Goal: Complete application form

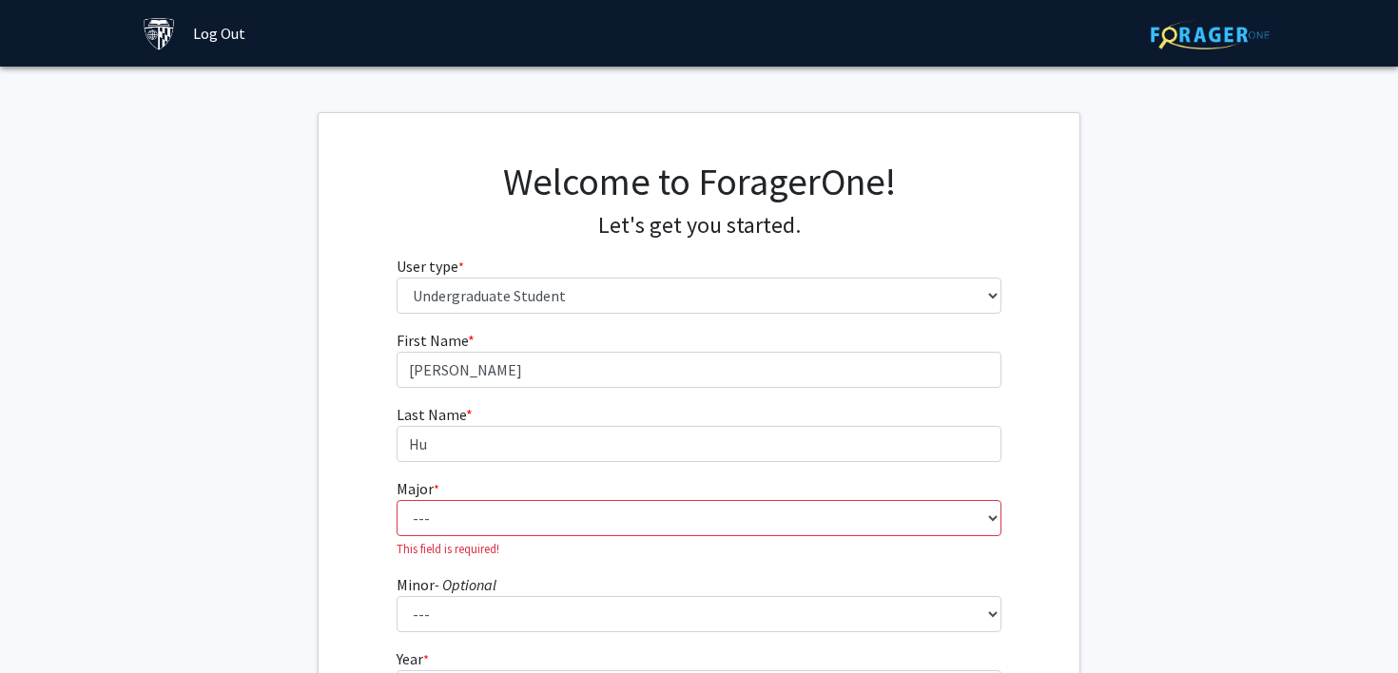
select select "1: undergrad"
select select "41: 55"
click at [397, 500] on select "--- Africana Studies Anthropology Applied Mathematics & Statistics Archaeology …" at bounding box center [700, 518] width 606 height 36
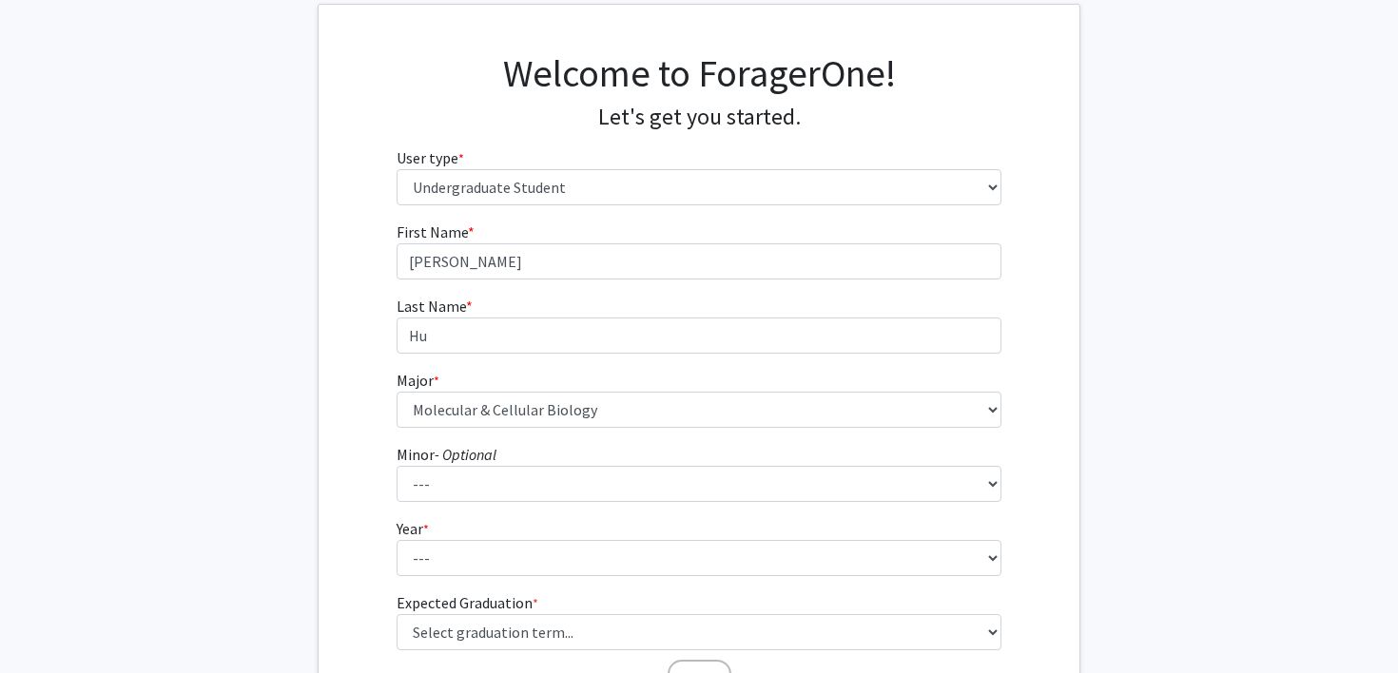
scroll to position [111, 0]
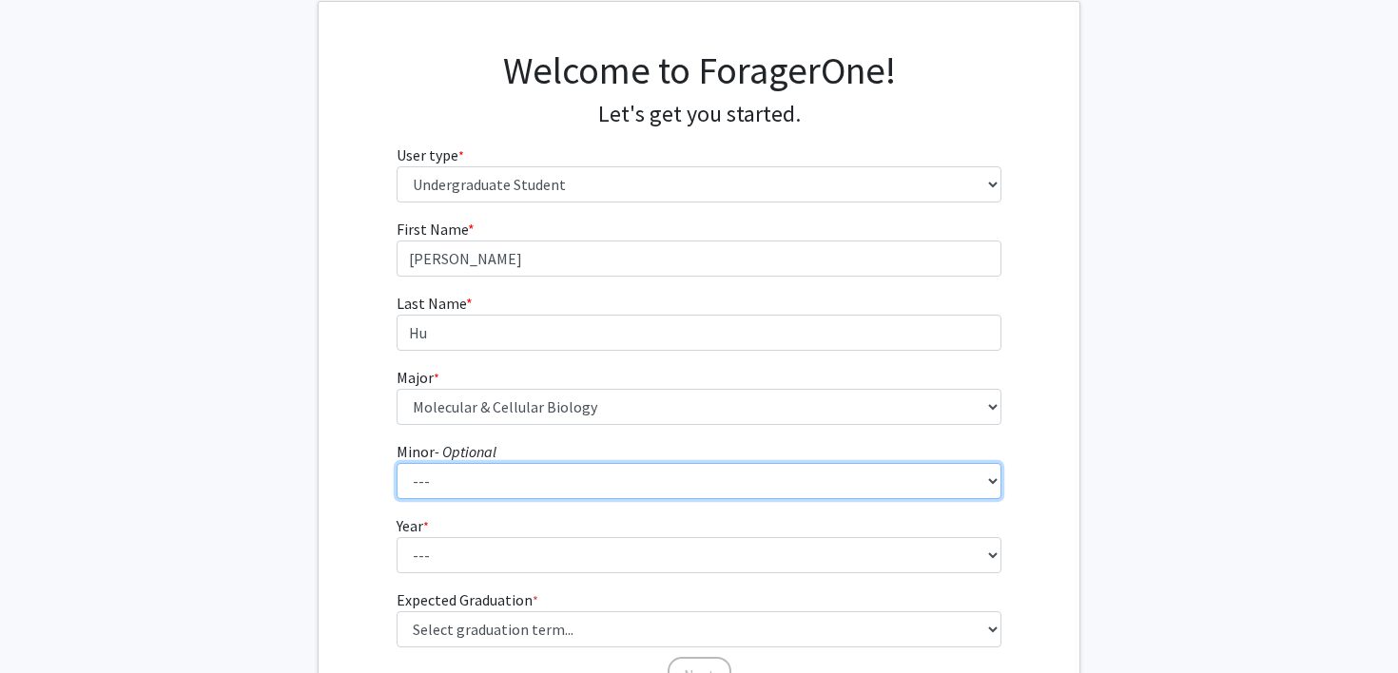
click at [553, 473] on select "--- Accounting and Financial Management Africana Studies Anthropology Applied M…" at bounding box center [700, 481] width 606 height 36
select select "38: 50"
click at [397, 463] on select "--- Accounting and Financial Management Africana Studies Anthropology Applied M…" at bounding box center [700, 481] width 606 height 36
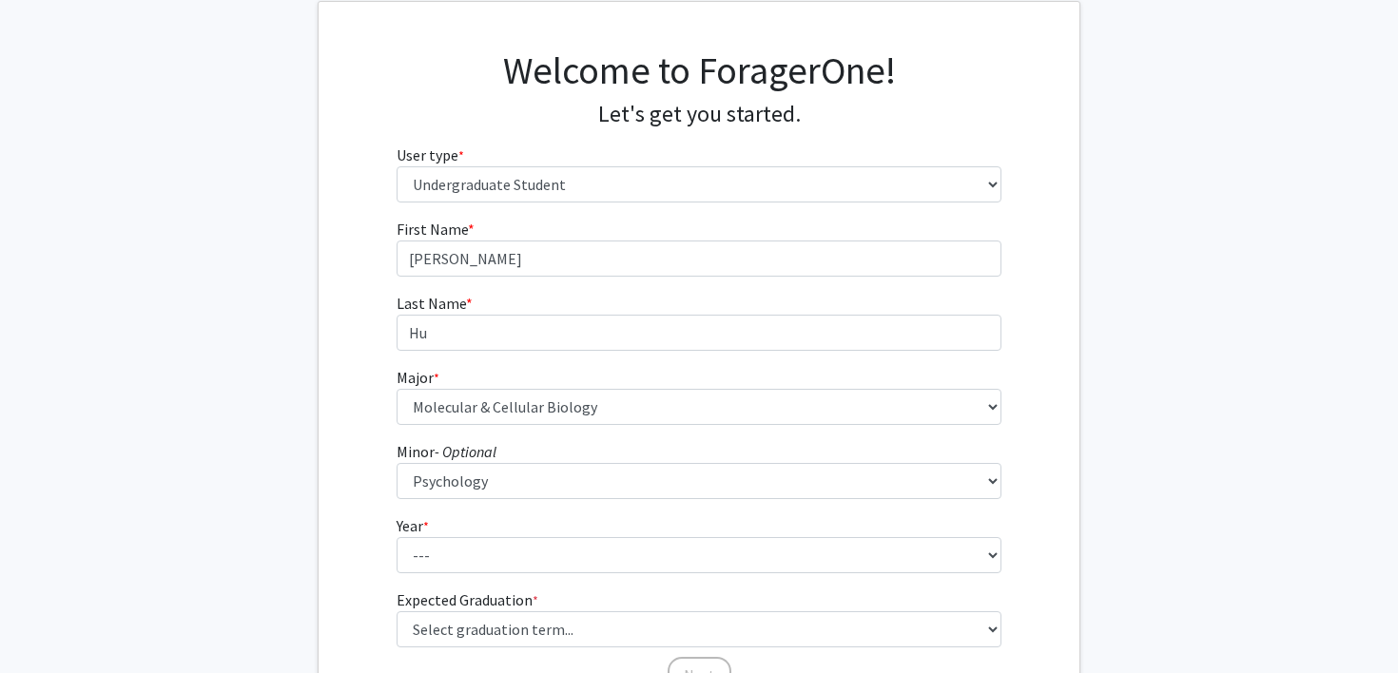
click at [337, 494] on div "First Name * required [PERSON_NAME] Last Name * required [PERSON_NAME] * requir…" at bounding box center [699, 456] width 761 height 477
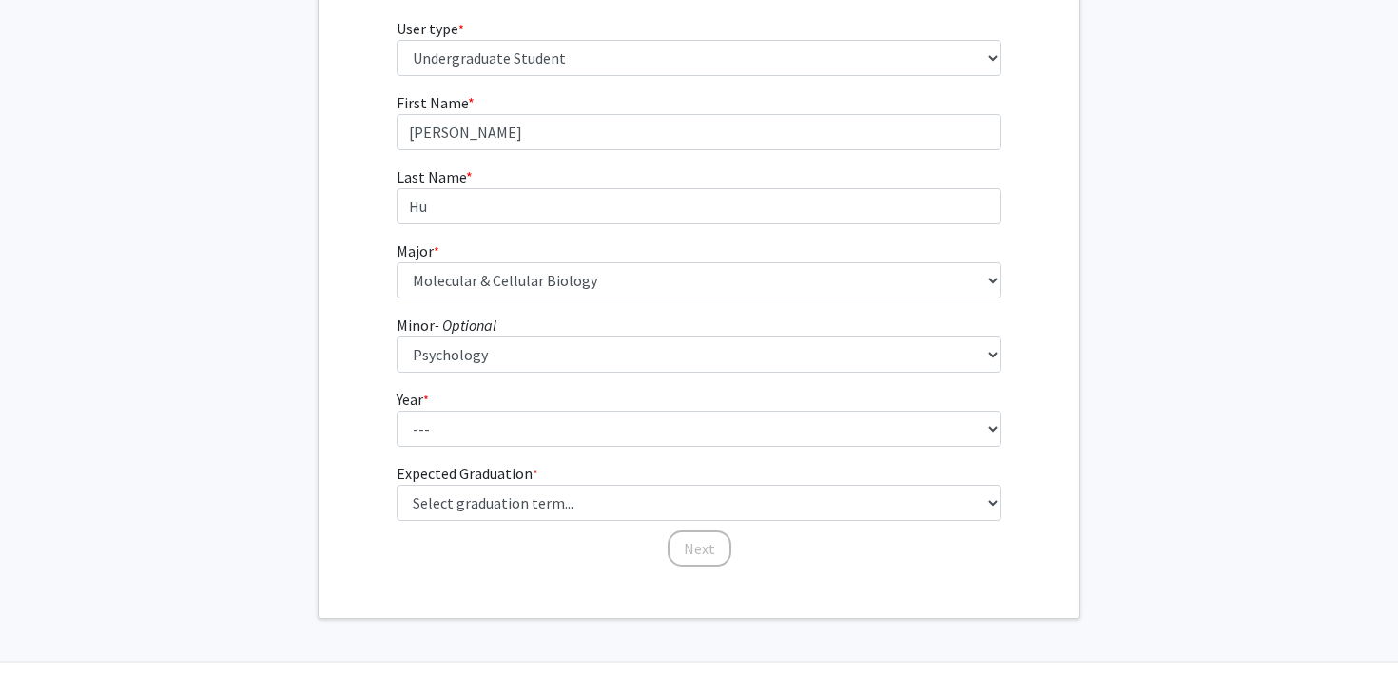
scroll to position [243, 0]
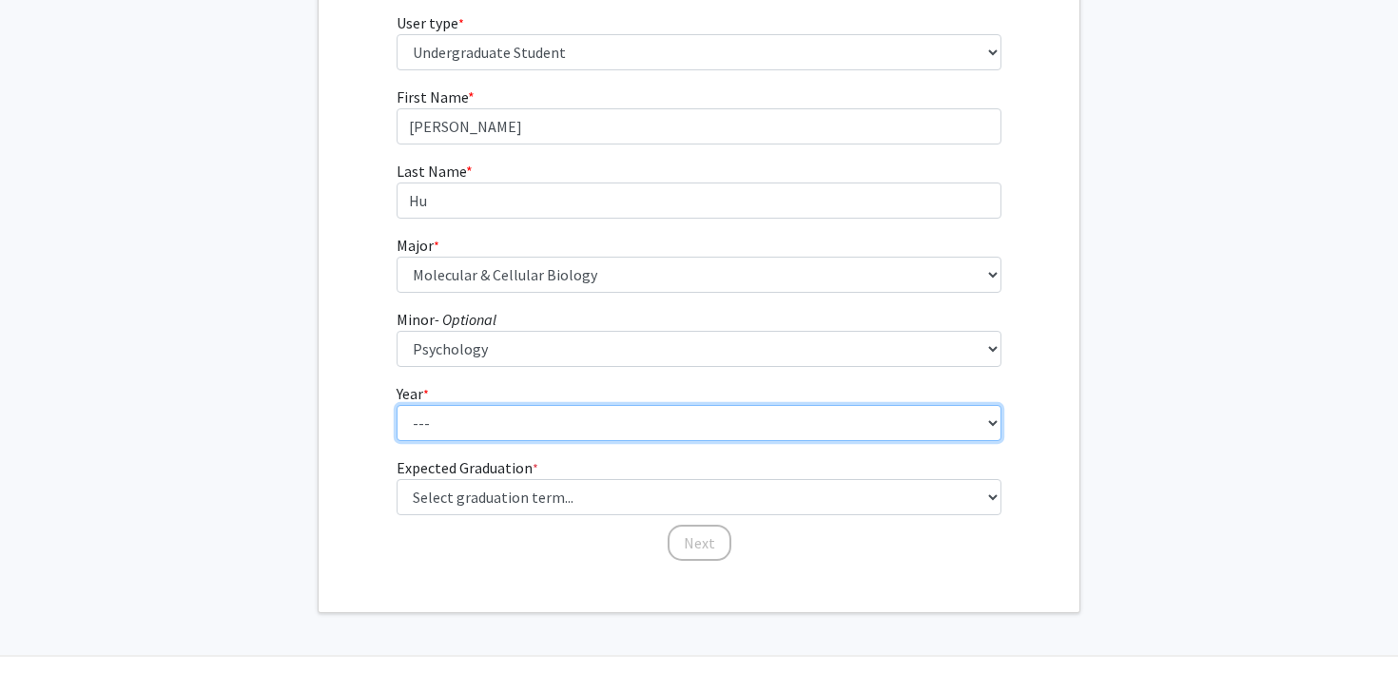
click at [425, 432] on select "--- First-year Sophomore Junior Senior Postbaccalaureate Certificate" at bounding box center [700, 423] width 606 height 36
select select "1: first-year"
click at [397, 405] on select "--- First-year Sophomore Junior Senior Postbaccalaureate Certificate" at bounding box center [700, 423] width 606 height 36
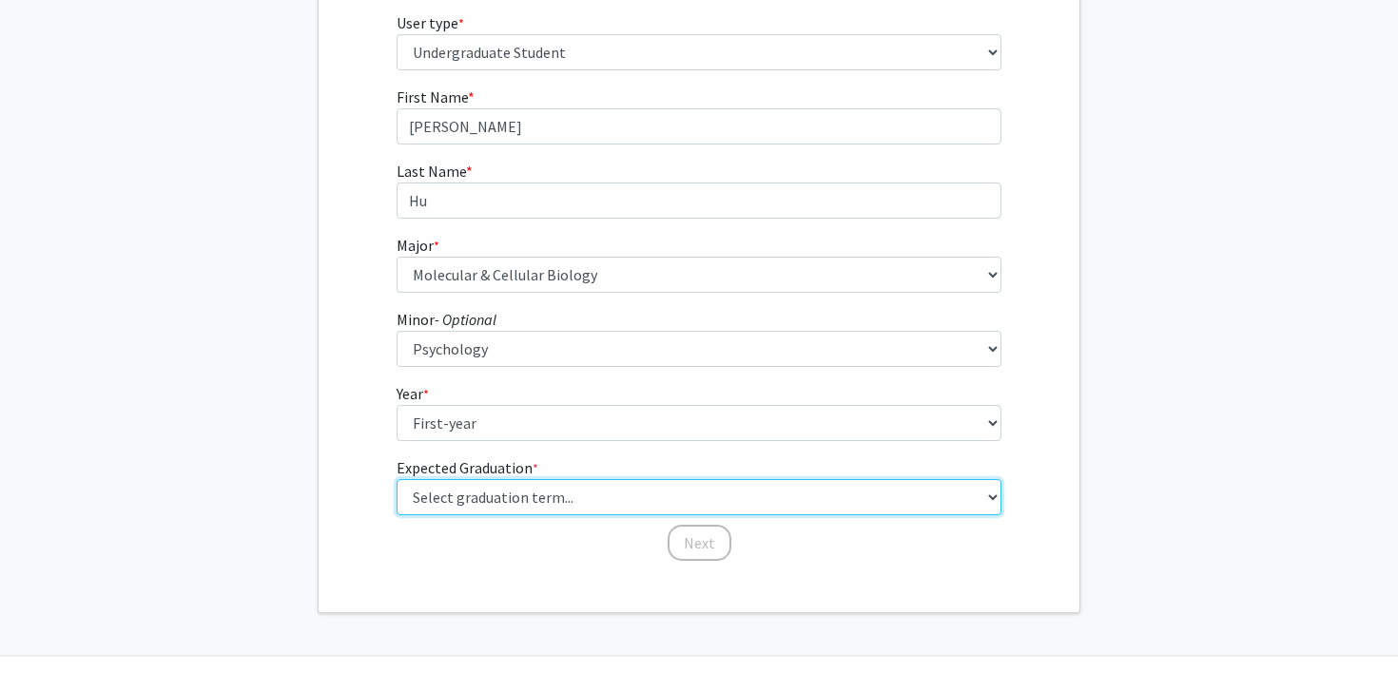
click at [465, 493] on select "Select graduation term... Spring 2025 Summer 2025 Fall 2025 Winter 2025 Spring …" at bounding box center [700, 497] width 606 height 36
select select "21: spring_2030"
click at [397, 479] on select "Select graduation term... Spring 2025 Summer 2025 Fall 2025 Winter 2025 Spring …" at bounding box center [700, 497] width 606 height 36
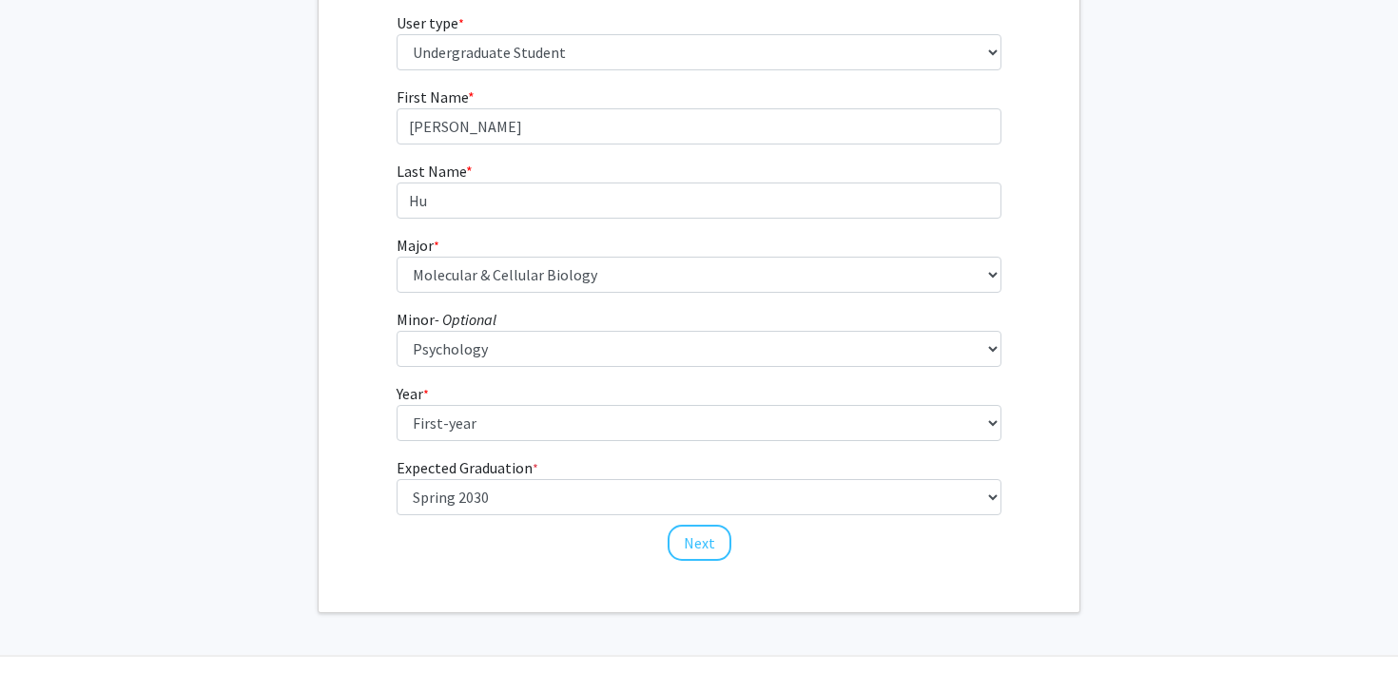
click at [359, 516] on div "First Name * required [PERSON_NAME] Last Name * required [PERSON_NAME] * requir…" at bounding box center [699, 324] width 761 height 477
click at [689, 537] on button "Next" at bounding box center [700, 543] width 64 height 36
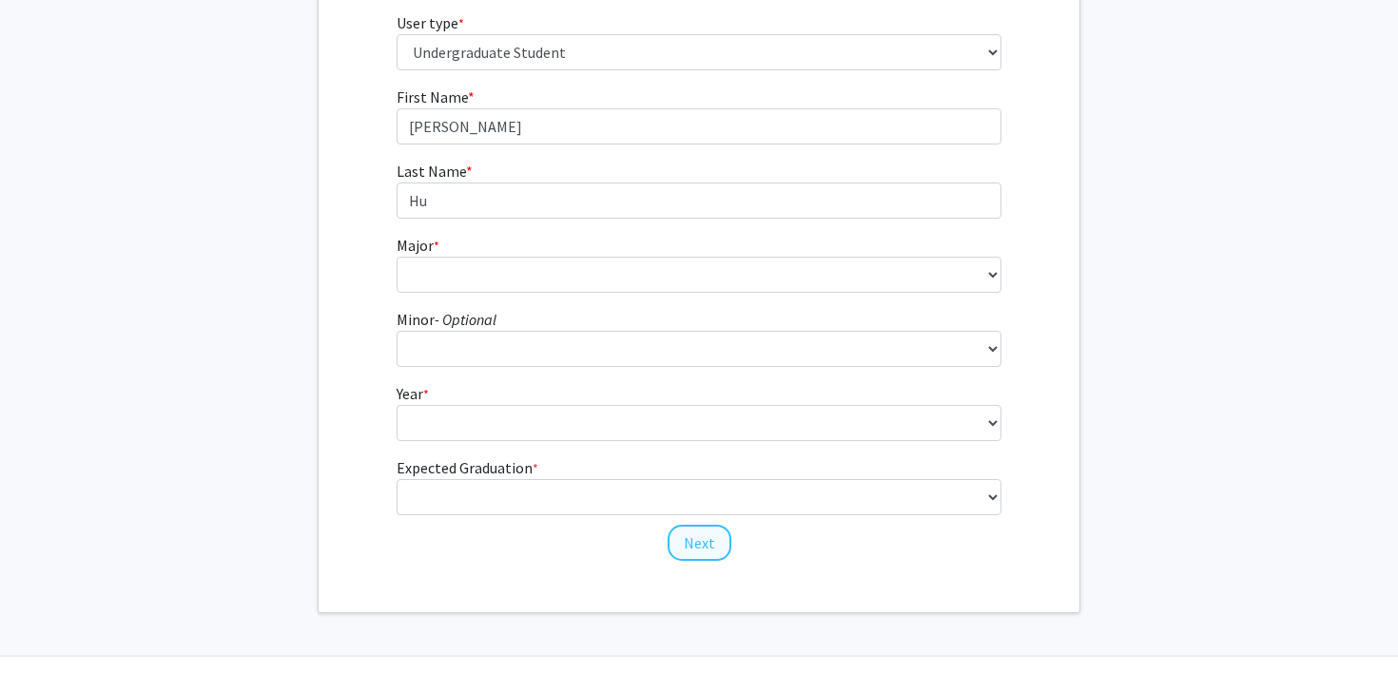
scroll to position [0, 0]
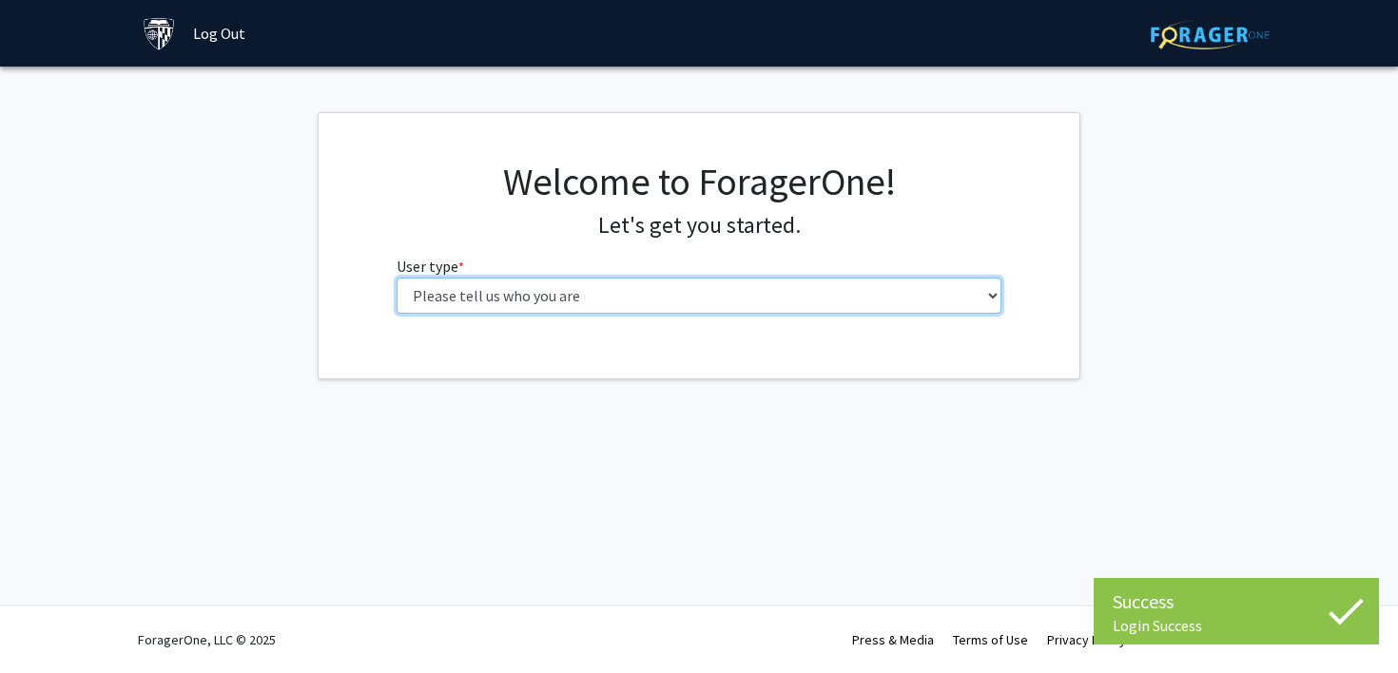
click at [525, 295] on select "Please tell us who you are Undergraduate Student Master's Student Doctoral Cand…" at bounding box center [700, 296] width 606 height 36
select select "1: undergrad"
click at [397, 278] on select "Please tell us who you are Undergraduate Student Master's Student Doctoral Cand…" at bounding box center [700, 296] width 606 height 36
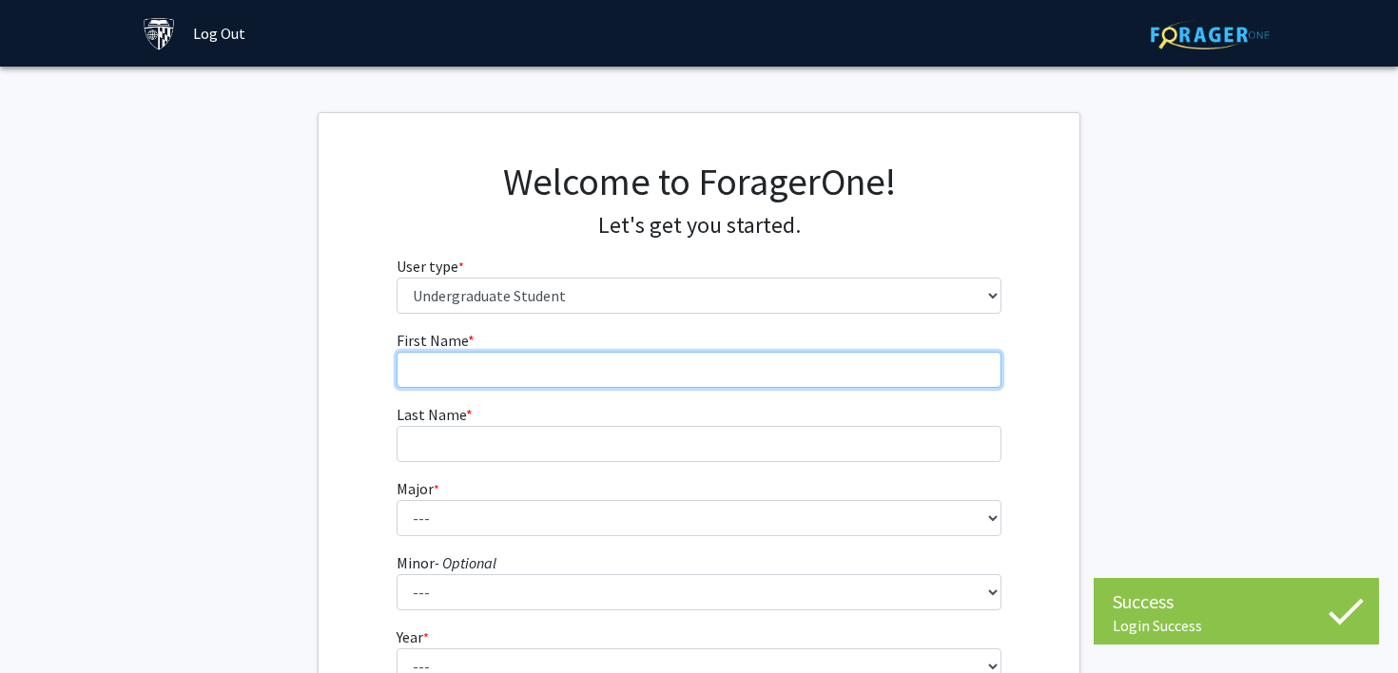
click at [462, 364] on input "First Name * required" at bounding box center [700, 370] width 606 height 36
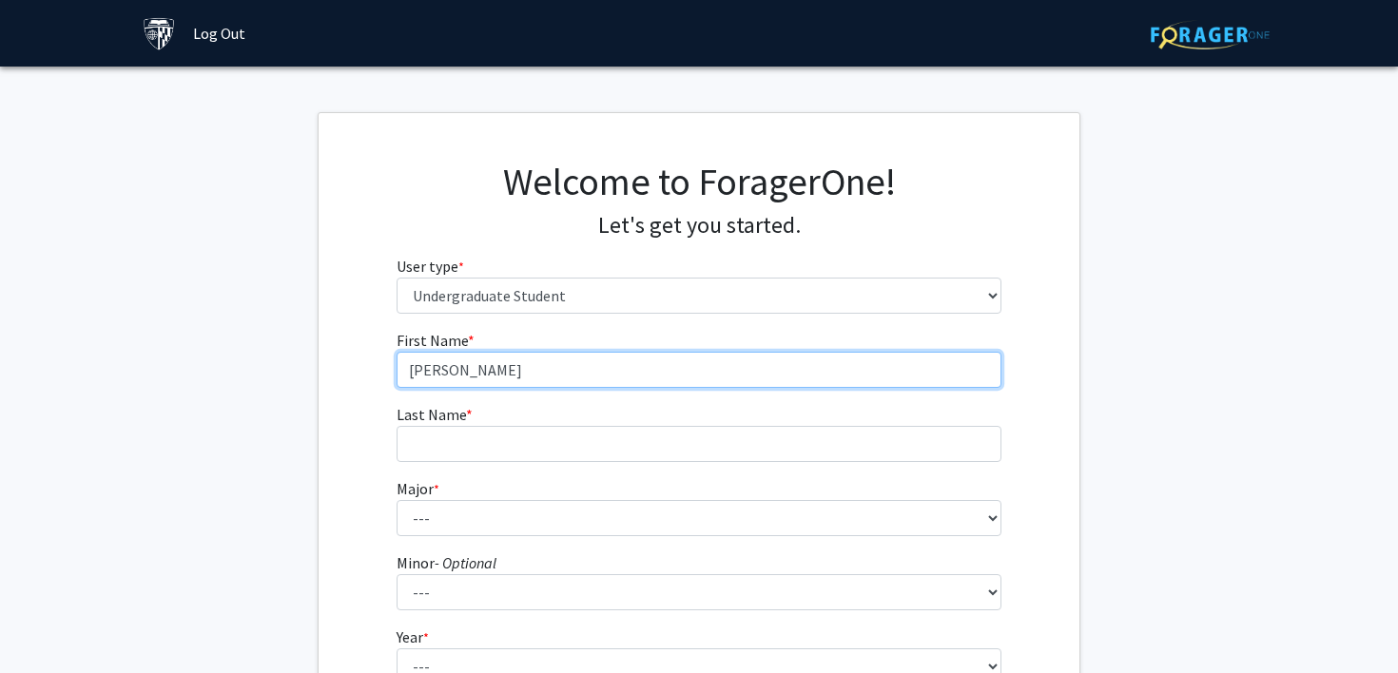
click at [500, 355] on input "[PERSON_NAME]" at bounding box center [700, 370] width 606 height 36
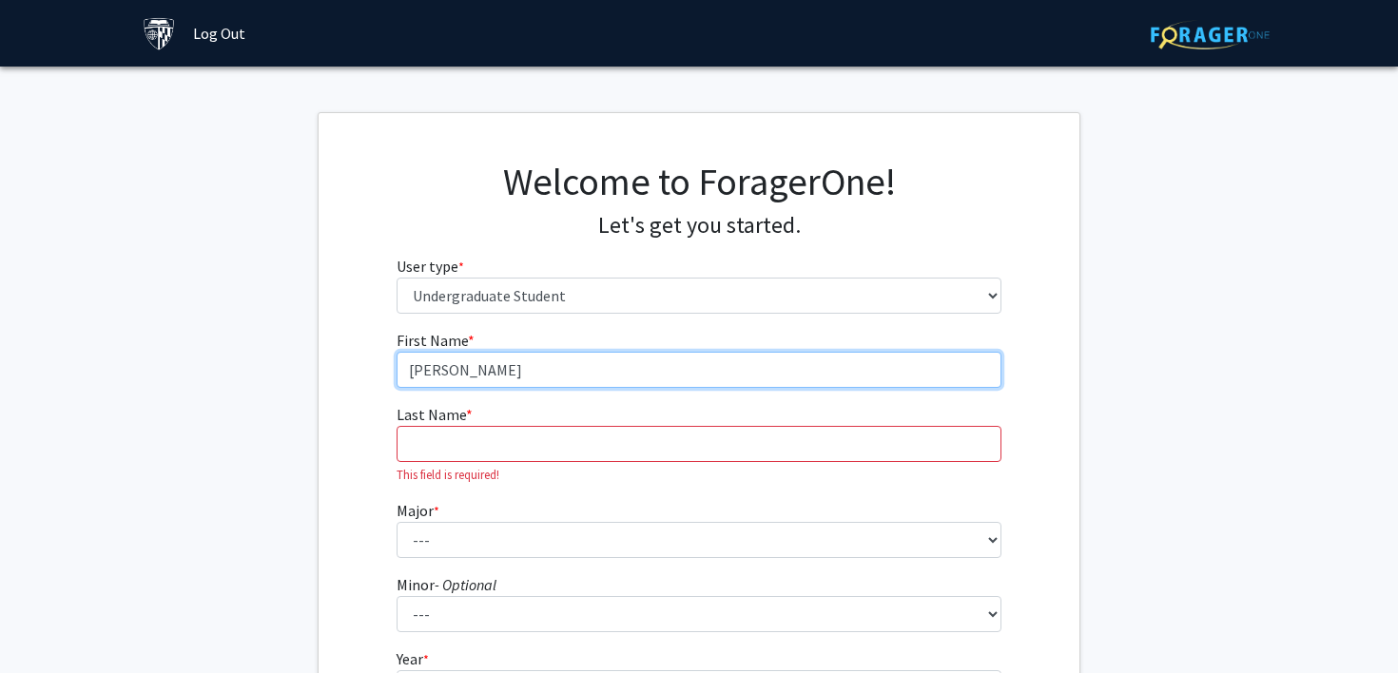
click at [499, 359] on input "[PERSON_NAME]" at bounding box center [700, 370] width 606 height 36
click at [495, 360] on input "[PERSON_NAME]" at bounding box center [700, 370] width 606 height 36
type input "[PERSON_NAME]"
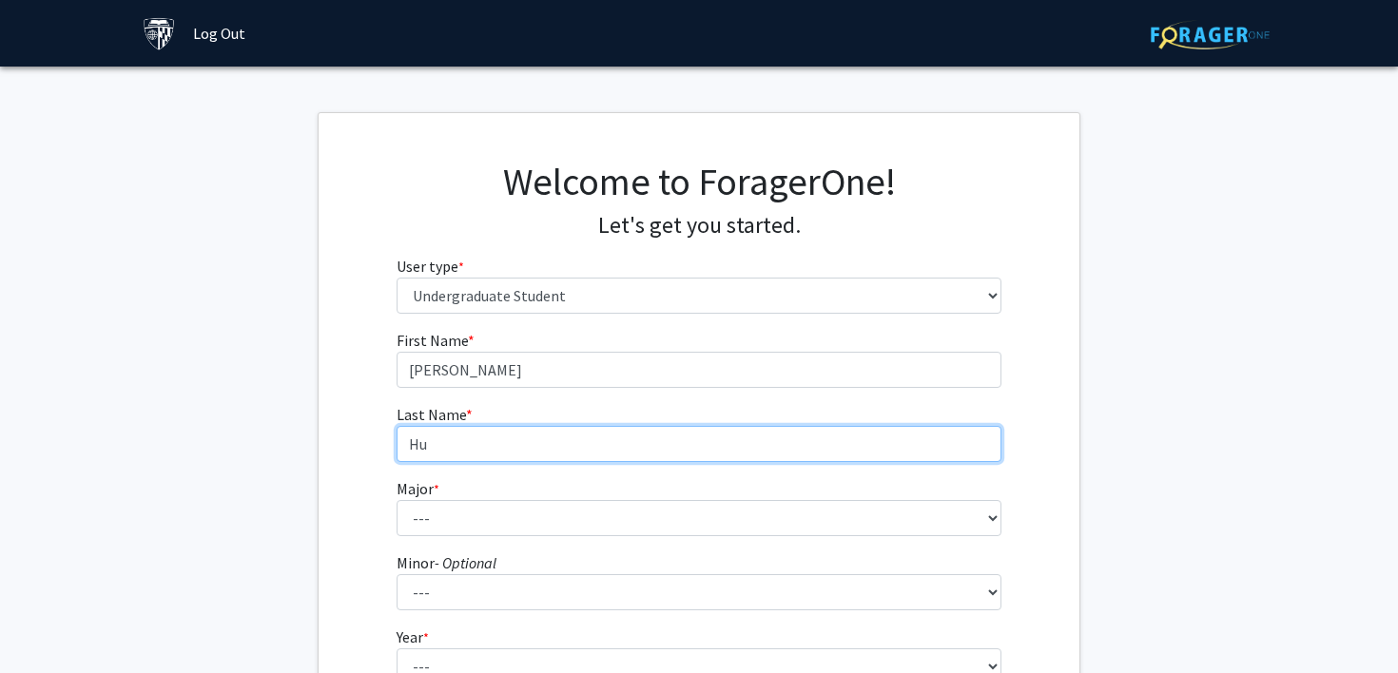
type input "Hu"
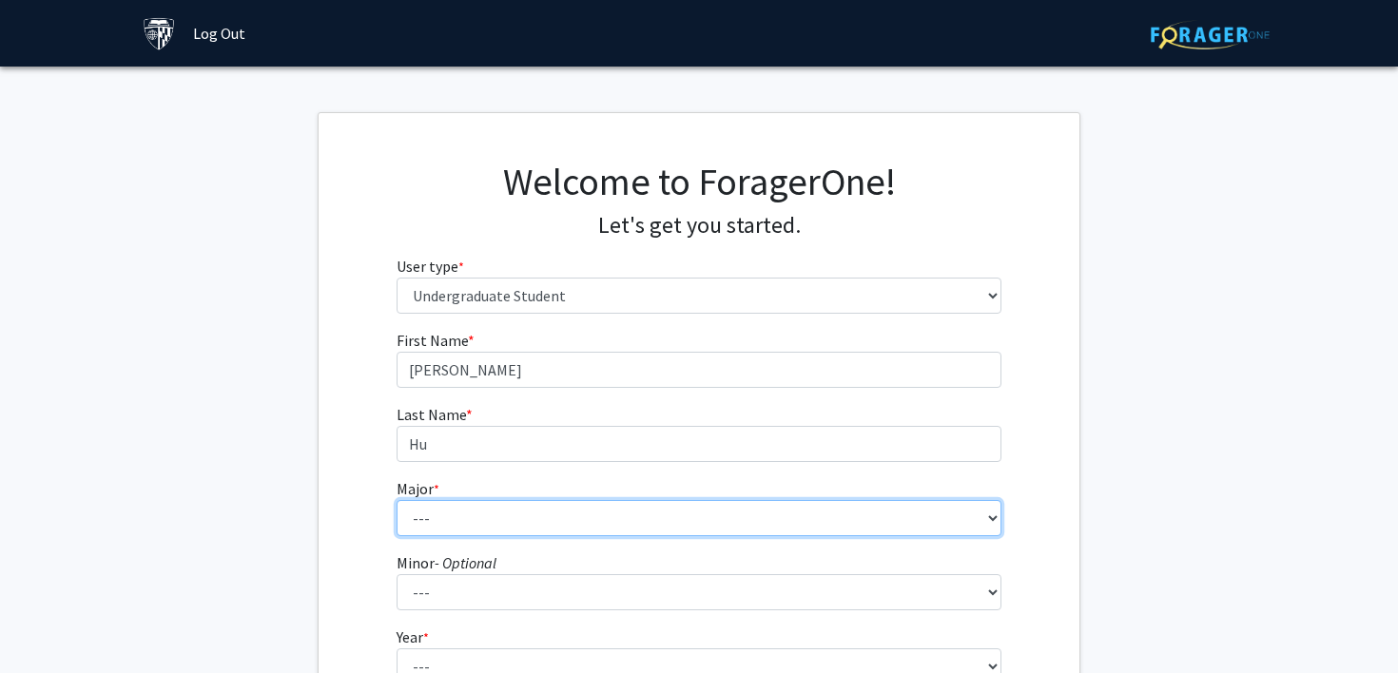
click at [476, 519] on select "--- Africana Studies Anthropology Applied Mathematics & Statistics Archaeology …" at bounding box center [700, 518] width 606 height 36
select select "41: 55"
click at [397, 500] on select "--- Africana Studies Anthropology Applied Mathematics & Statistics Archaeology …" at bounding box center [700, 518] width 606 height 36
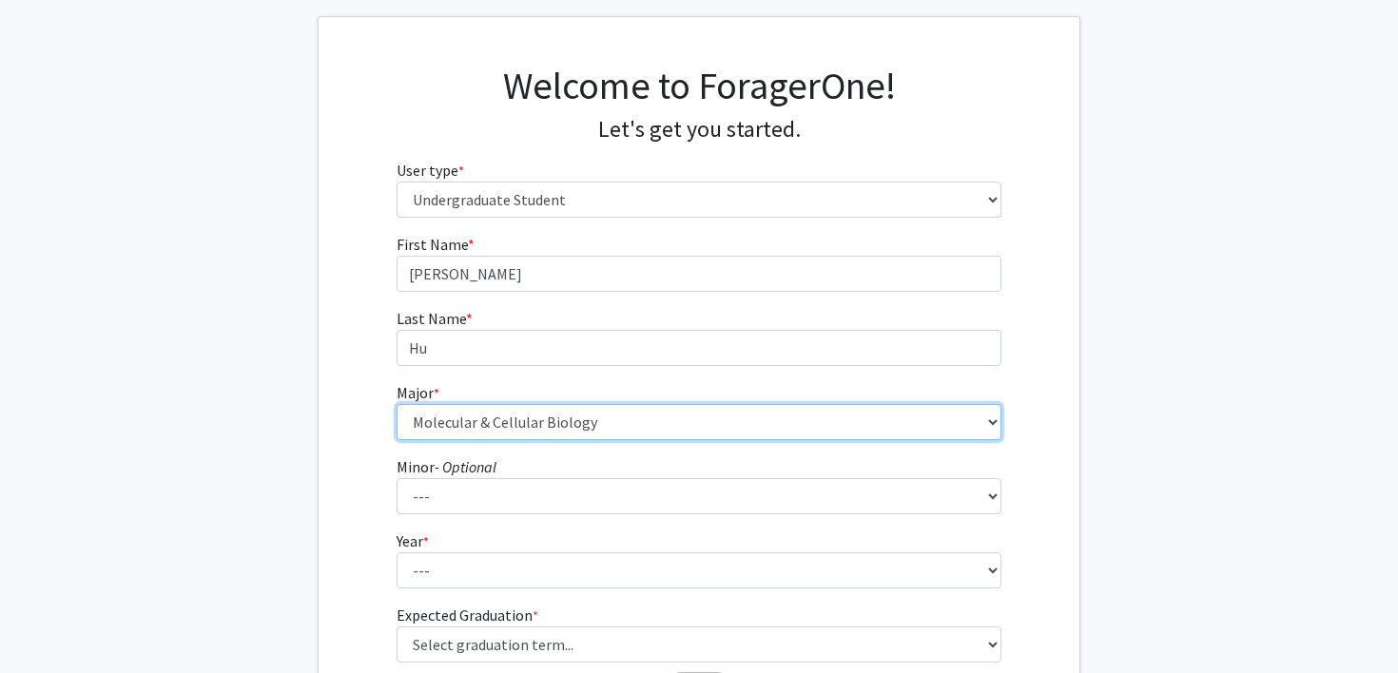
scroll to position [105, 0]
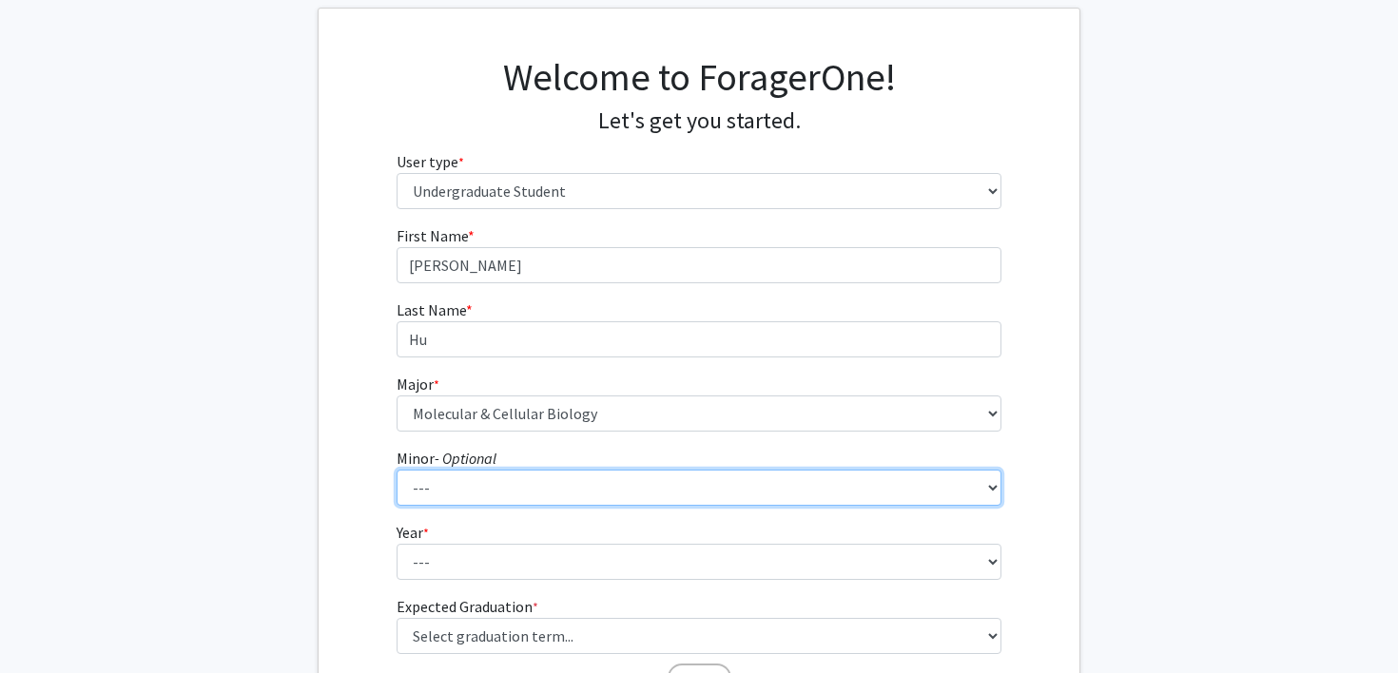
click at [541, 498] on select "--- Accounting and Financial Management Africana Studies Anthropology Applied M…" at bounding box center [700, 488] width 606 height 36
select select "38: 50"
click at [397, 470] on select "--- Accounting and Financial Management Africana Studies Anthropology Applied M…" at bounding box center [700, 488] width 606 height 36
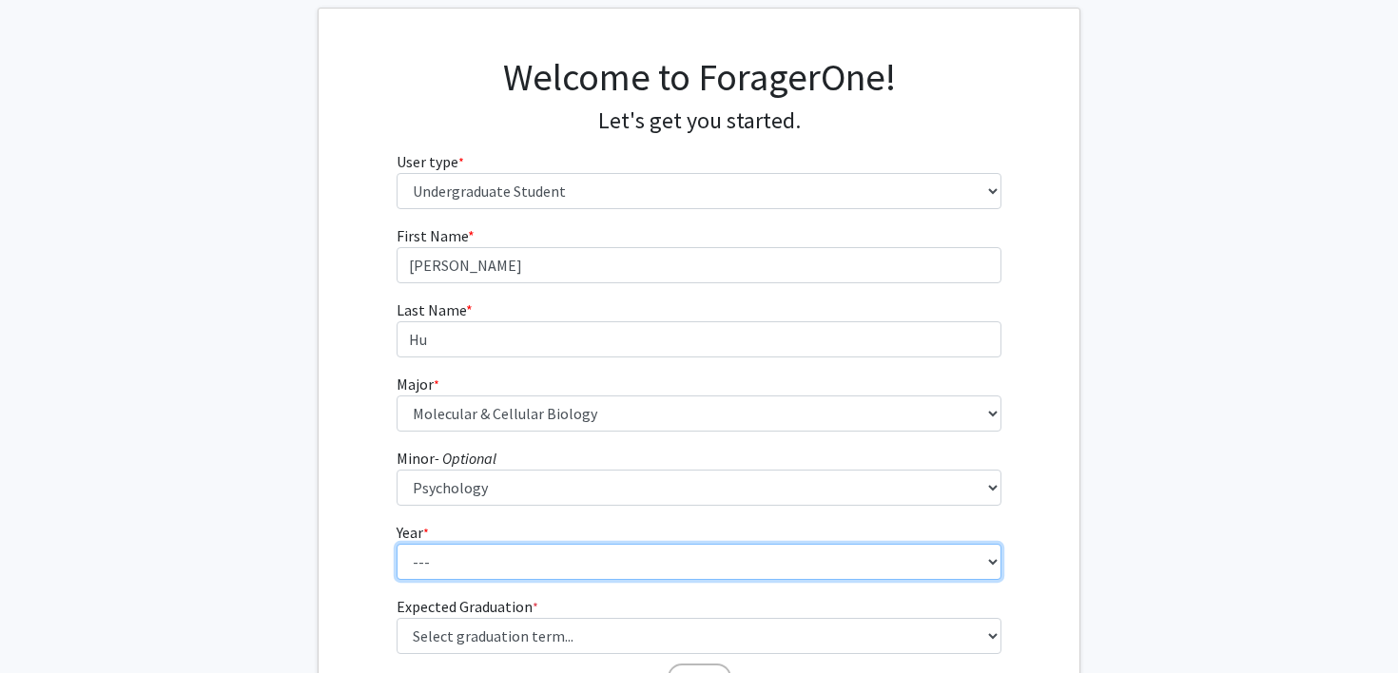
click at [518, 572] on select "--- First-year Sophomore Junior Senior Postbaccalaureate Certificate" at bounding box center [700, 562] width 606 height 36
select select "1: first-year"
click at [397, 544] on select "--- First-year Sophomore Junior Senior Postbaccalaureate Certificate" at bounding box center [700, 562] width 606 height 36
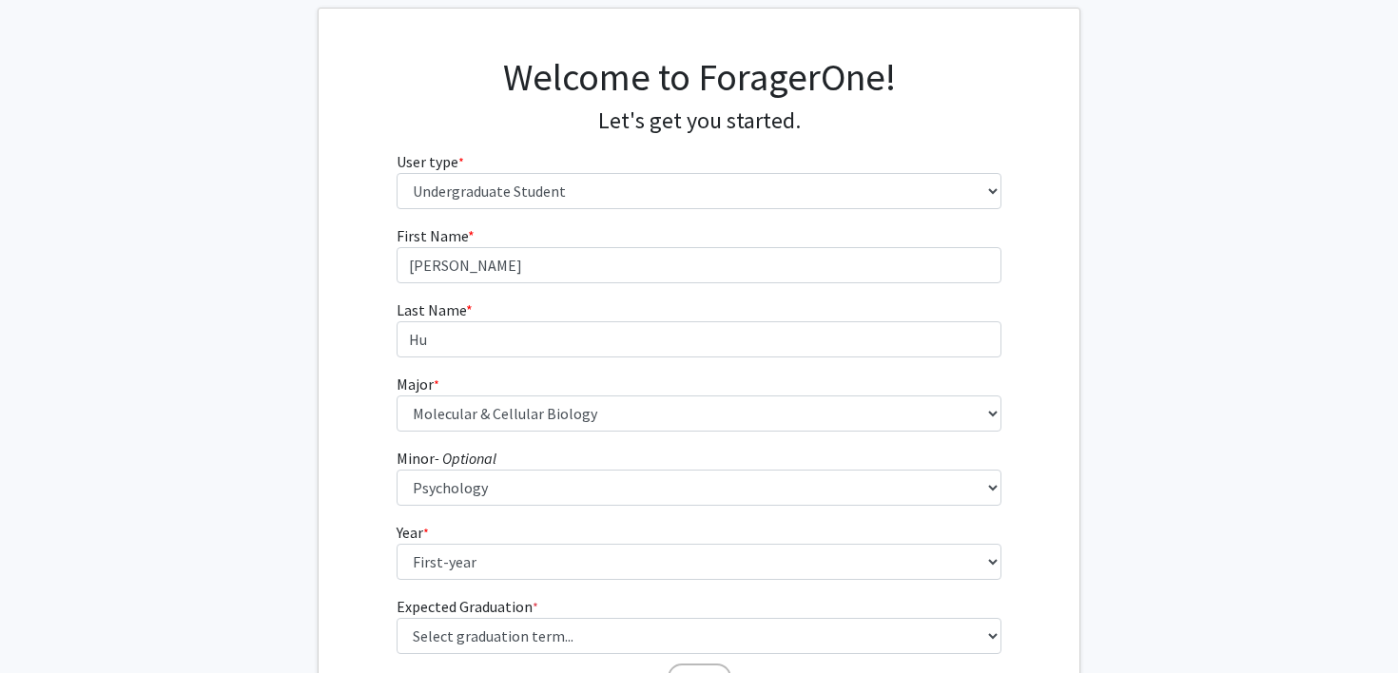
click at [255, 506] on fg-get-started "Welcome to ForagerOne! Let's get you started. User type * required Please tell …" at bounding box center [699, 380] width 1398 height 745
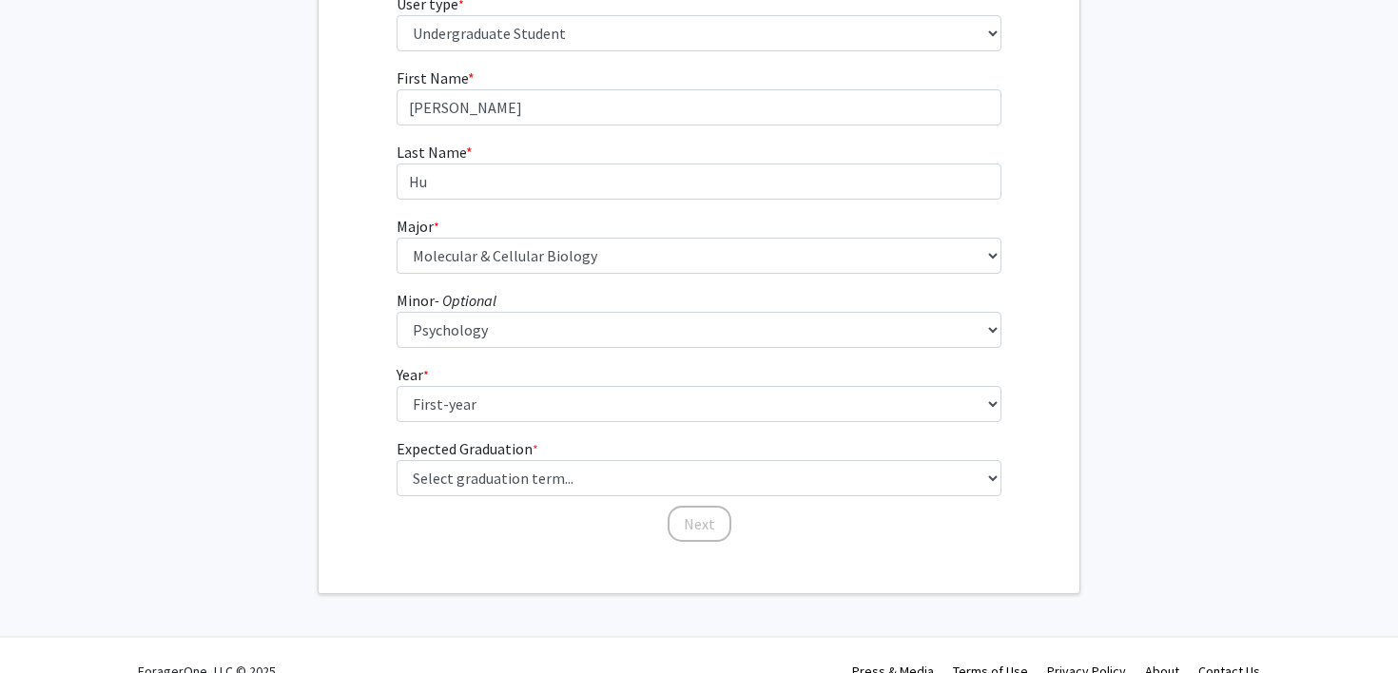
scroll to position [281, 0]
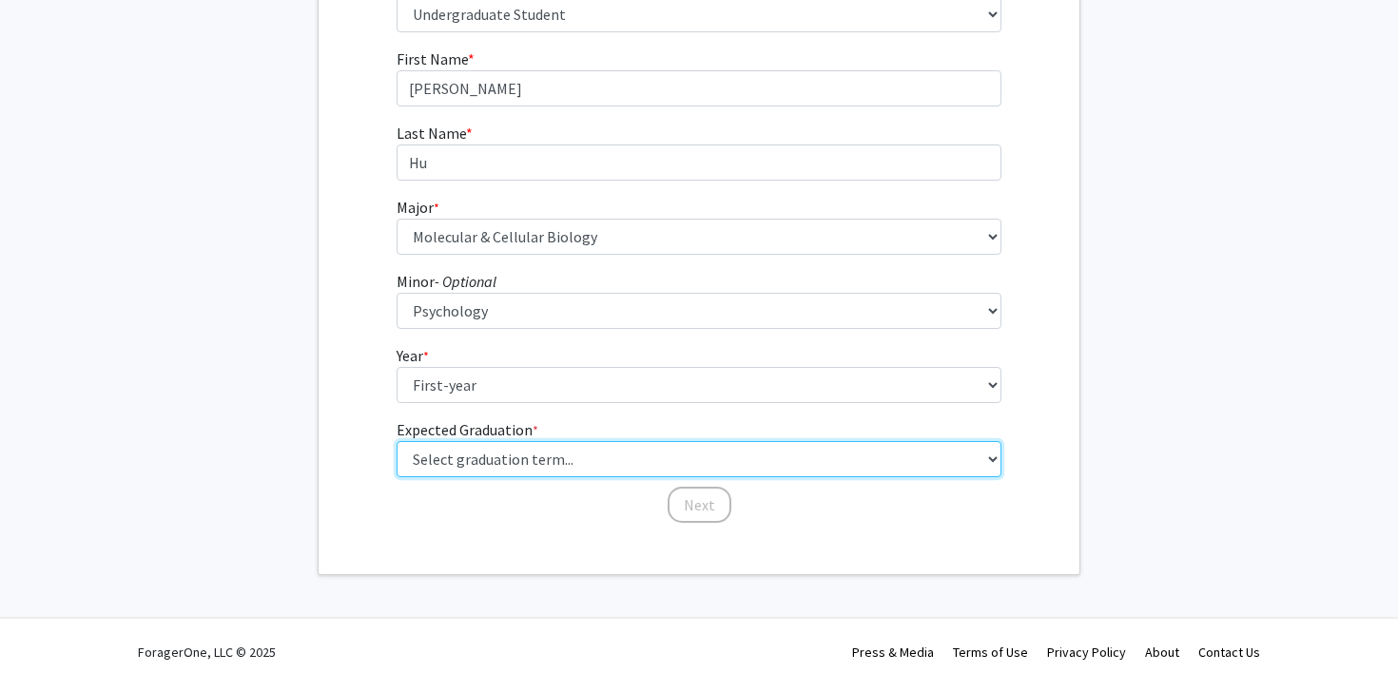
click at [508, 465] on select "Select graduation term... Spring 2025 Summer 2025 Fall 2025 Winter 2025 Spring …" at bounding box center [700, 459] width 606 height 36
select select "17: spring_2029"
click at [397, 441] on select "Select graduation term... Spring 2025 Summer 2025 Fall 2025 Winter 2025 Spring …" at bounding box center [700, 459] width 606 height 36
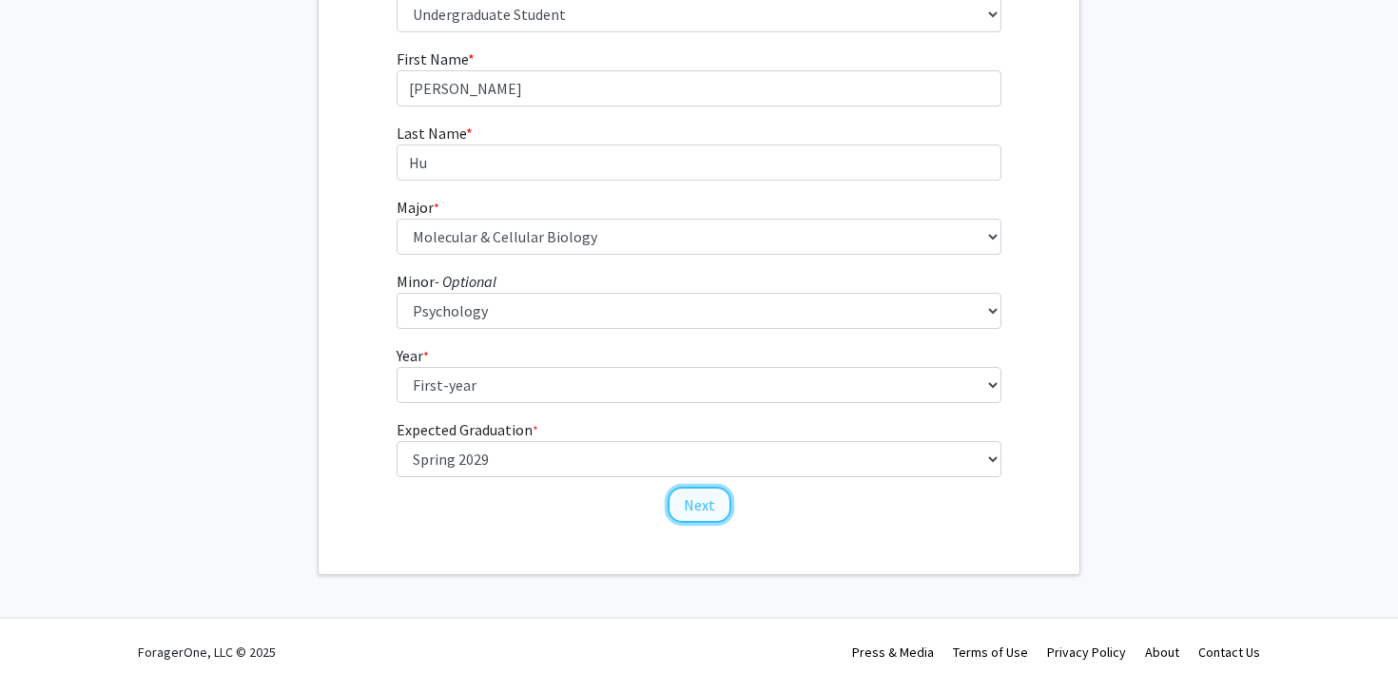
click at [710, 514] on button "Next" at bounding box center [700, 505] width 64 height 36
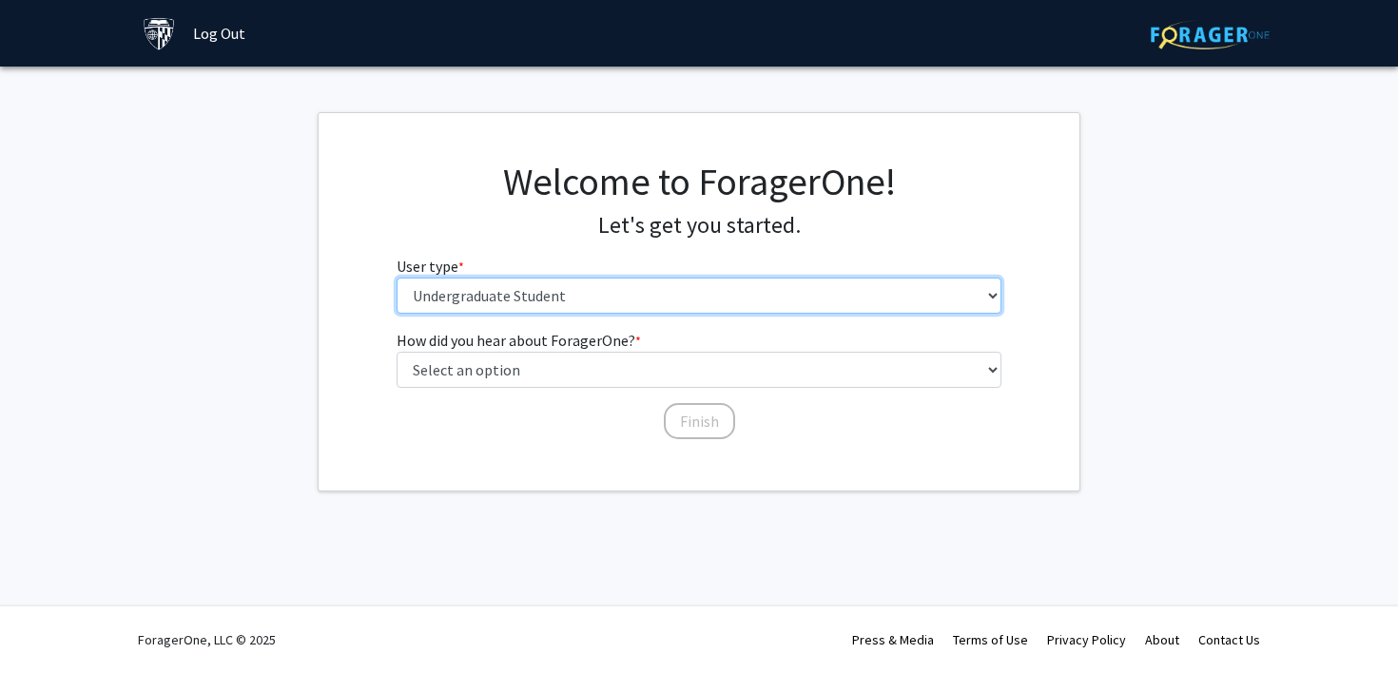
click at [625, 305] on select "Please tell us who you are Undergraduate Student Master's Student Doctoral Cand…" at bounding box center [700, 296] width 606 height 36
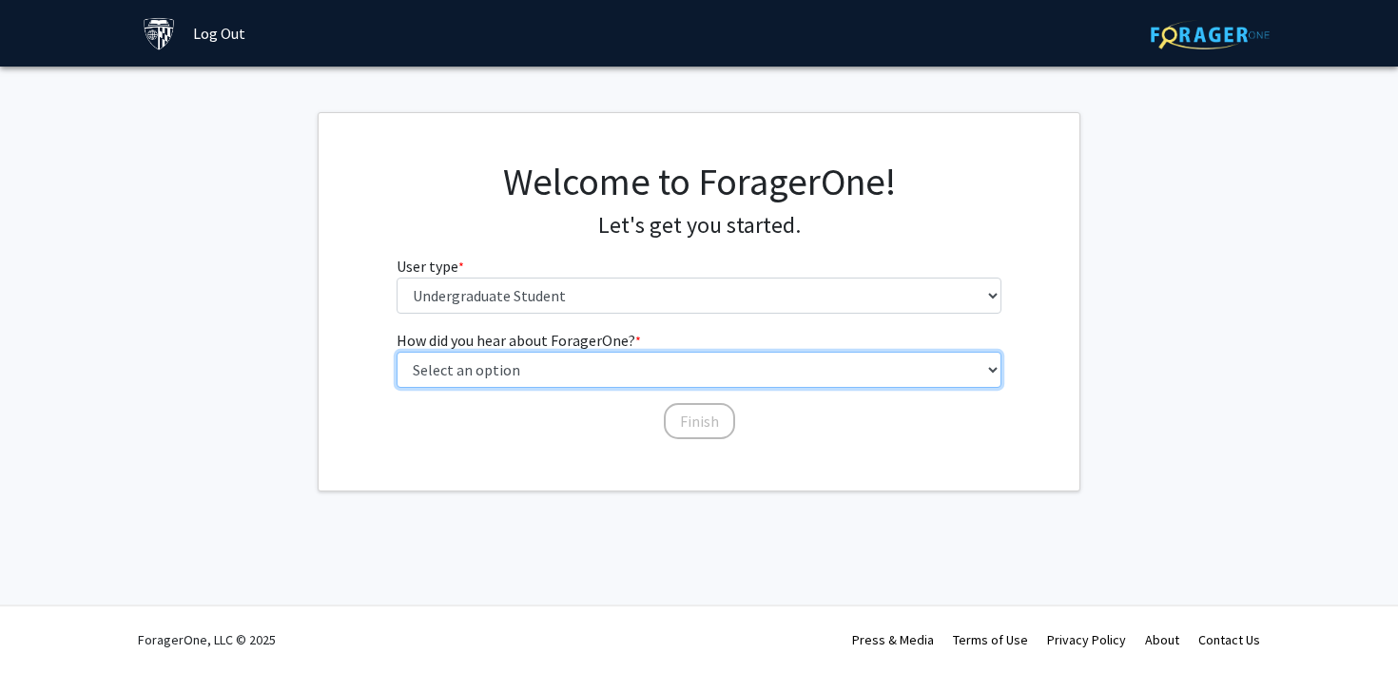
click at [528, 377] on select "Select an option Peer/student recommendation Faculty/staff recommendation Unive…" at bounding box center [700, 370] width 606 height 36
select select "3: university_website"
click at [397, 352] on select "Select an option Peer/student recommendation Faculty/staff recommendation Unive…" at bounding box center [700, 370] width 606 height 36
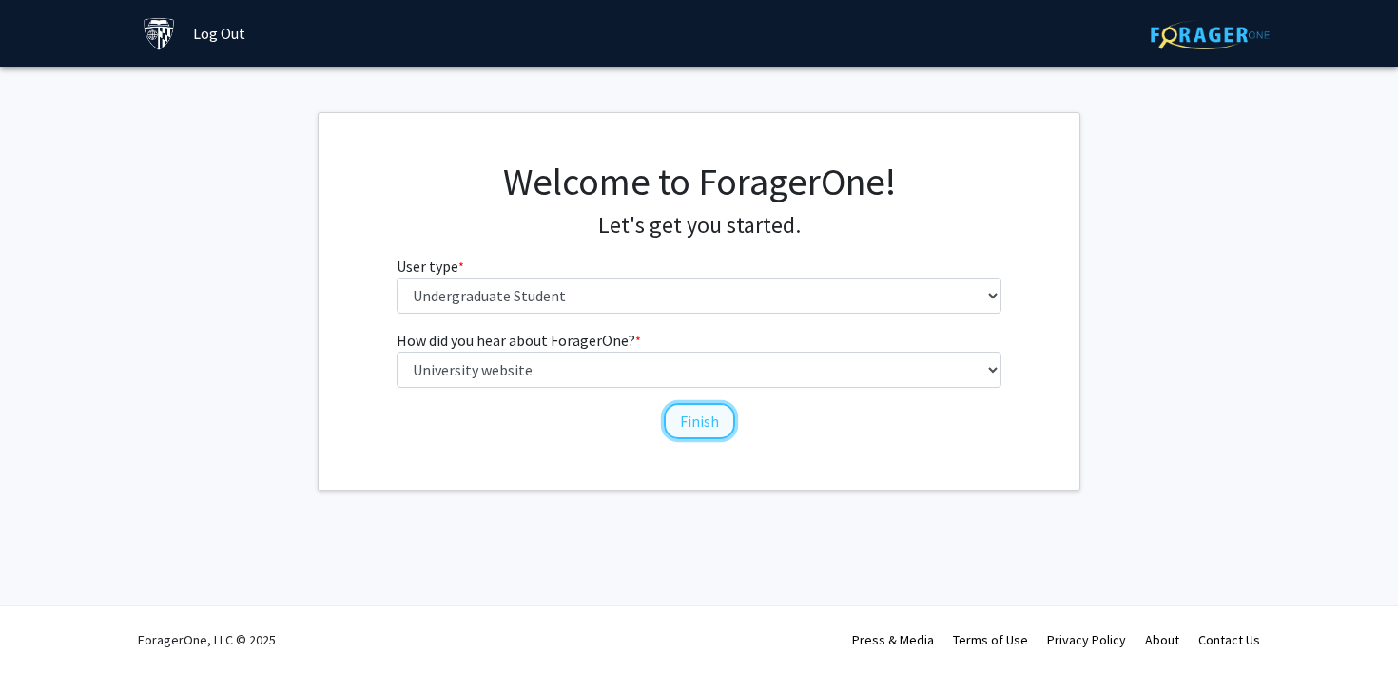
click at [676, 412] on button "Finish" at bounding box center [699, 421] width 71 height 36
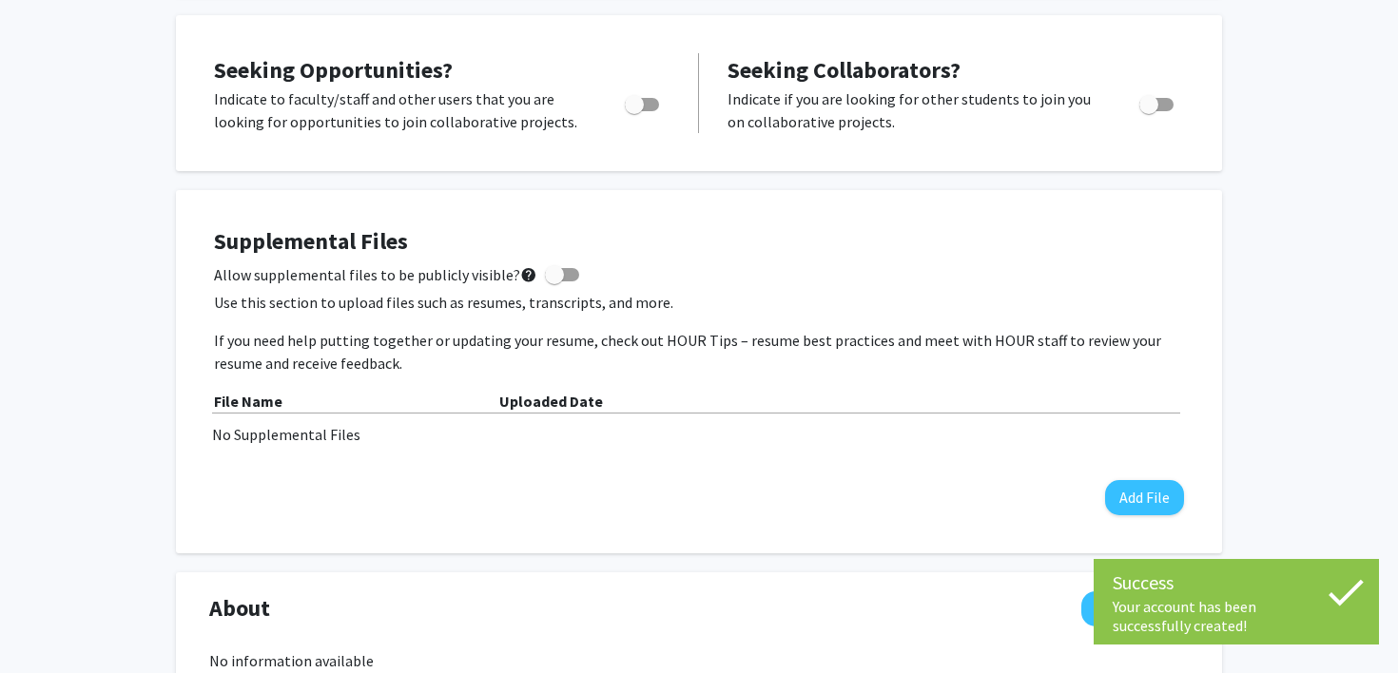
scroll to position [376, 0]
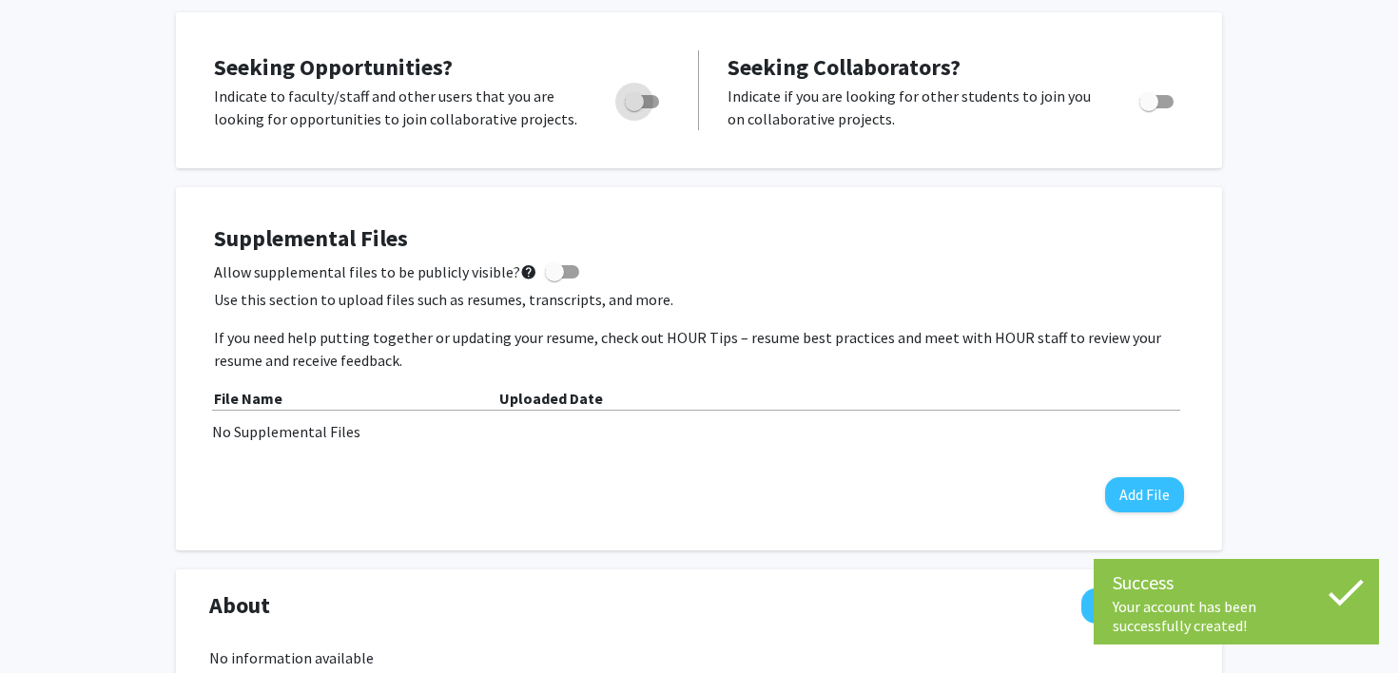
click at [636, 98] on span "Toggle" at bounding box center [634, 101] width 19 height 19
click at [634, 108] on input "Are you actively seeking opportunities?" at bounding box center [633, 108] width 1 height 1
checkbox input "true"
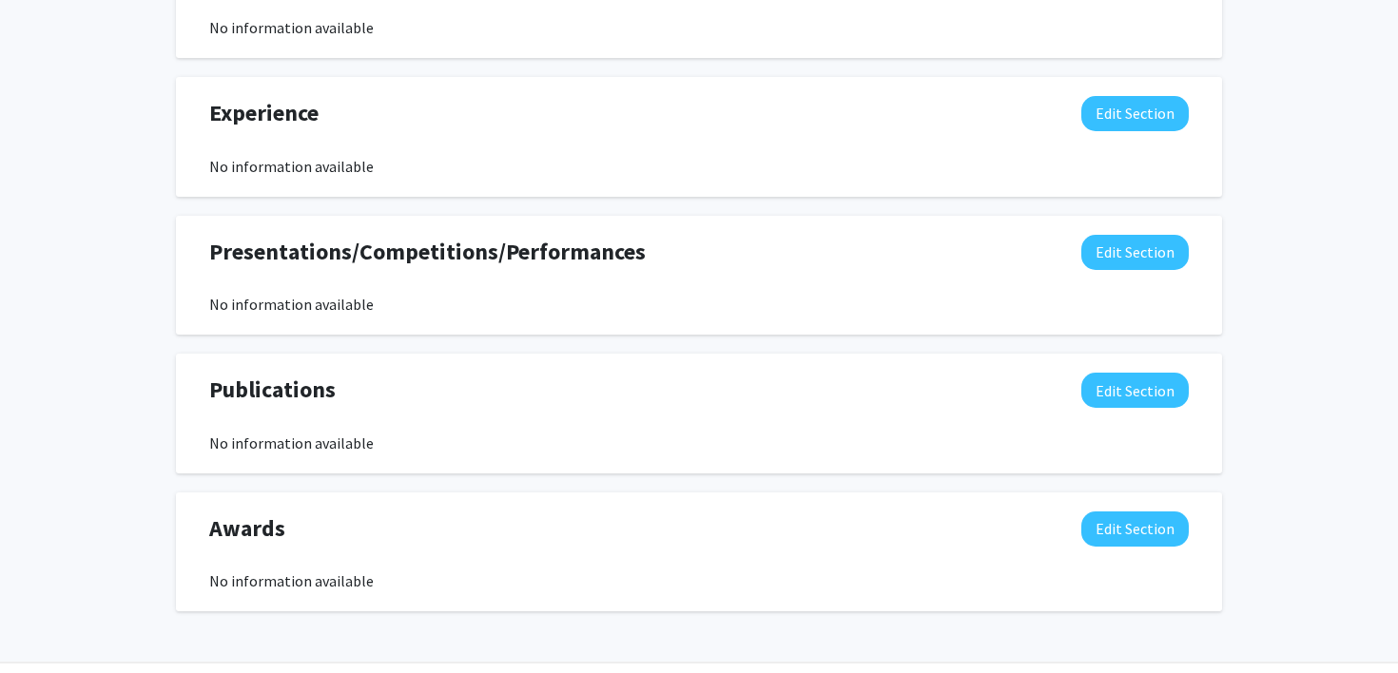
scroll to position [1017, 0]
